Goal: Check status

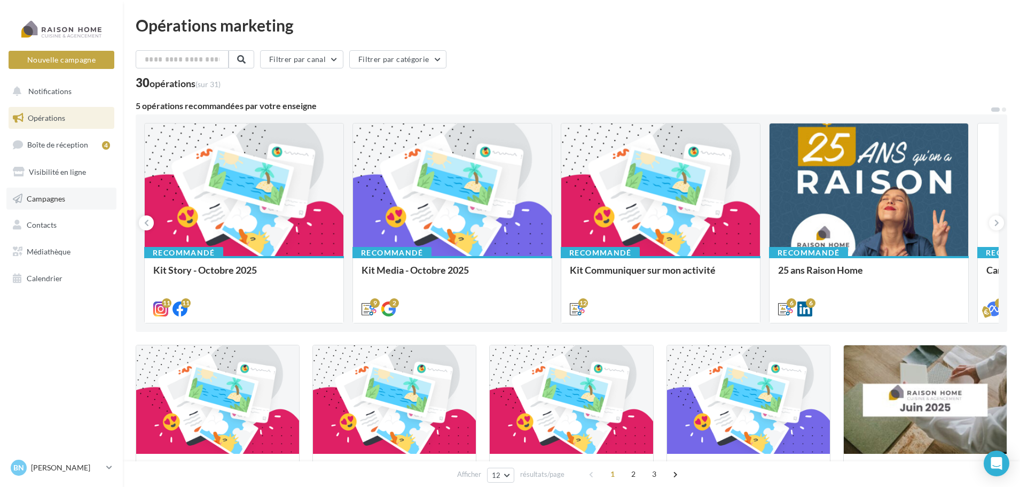
click at [50, 187] on link "Campagnes" at bounding box center [61, 198] width 110 height 22
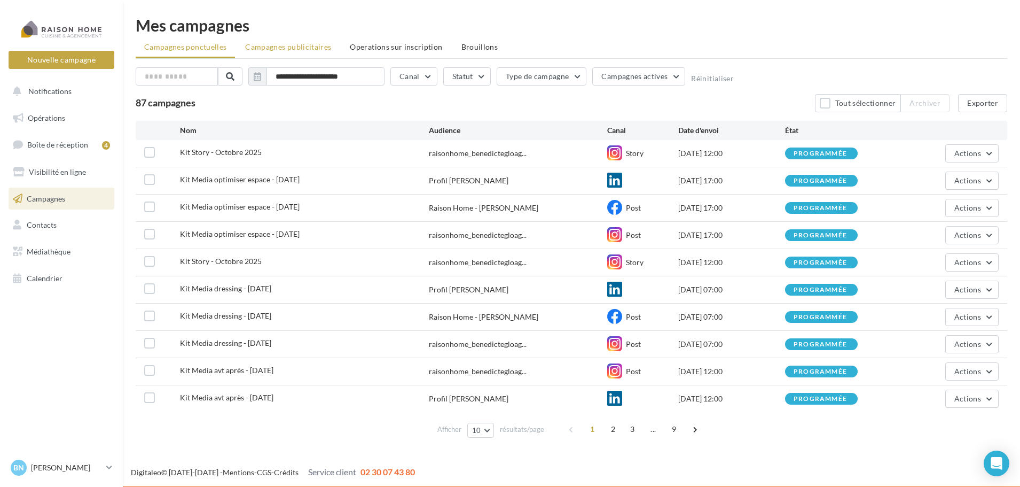
click at [301, 44] on span "Campagnes publicitaires" at bounding box center [288, 46] width 86 height 9
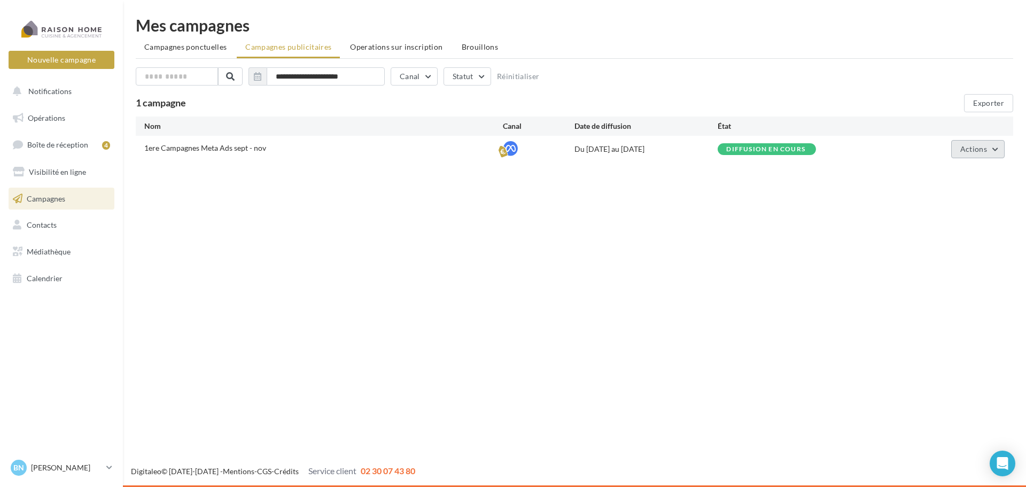
click at [979, 147] on span "Actions" at bounding box center [973, 148] width 27 height 9
click at [950, 205] on button "Voir les résultats" at bounding box center [950, 202] width 107 height 28
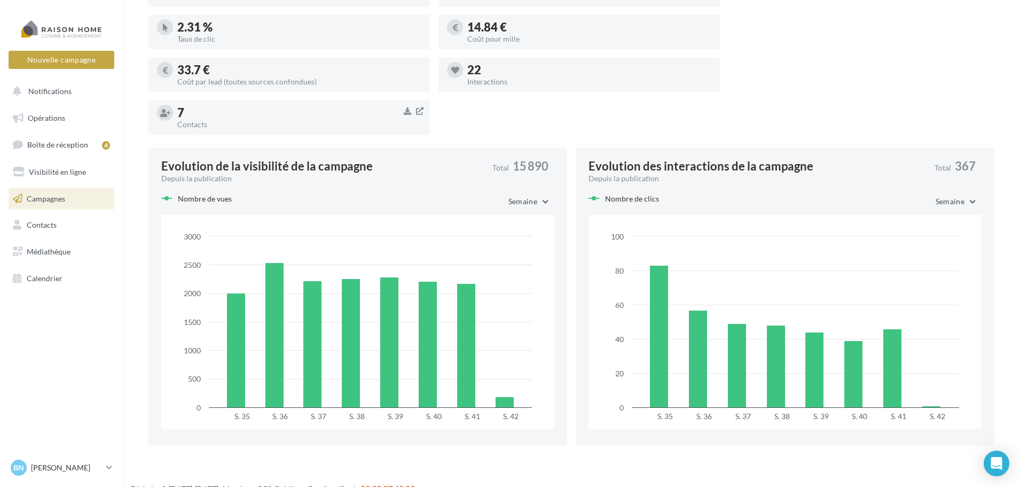
scroll to position [432, 0]
